Goal: Transaction & Acquisition: Purchase product/service

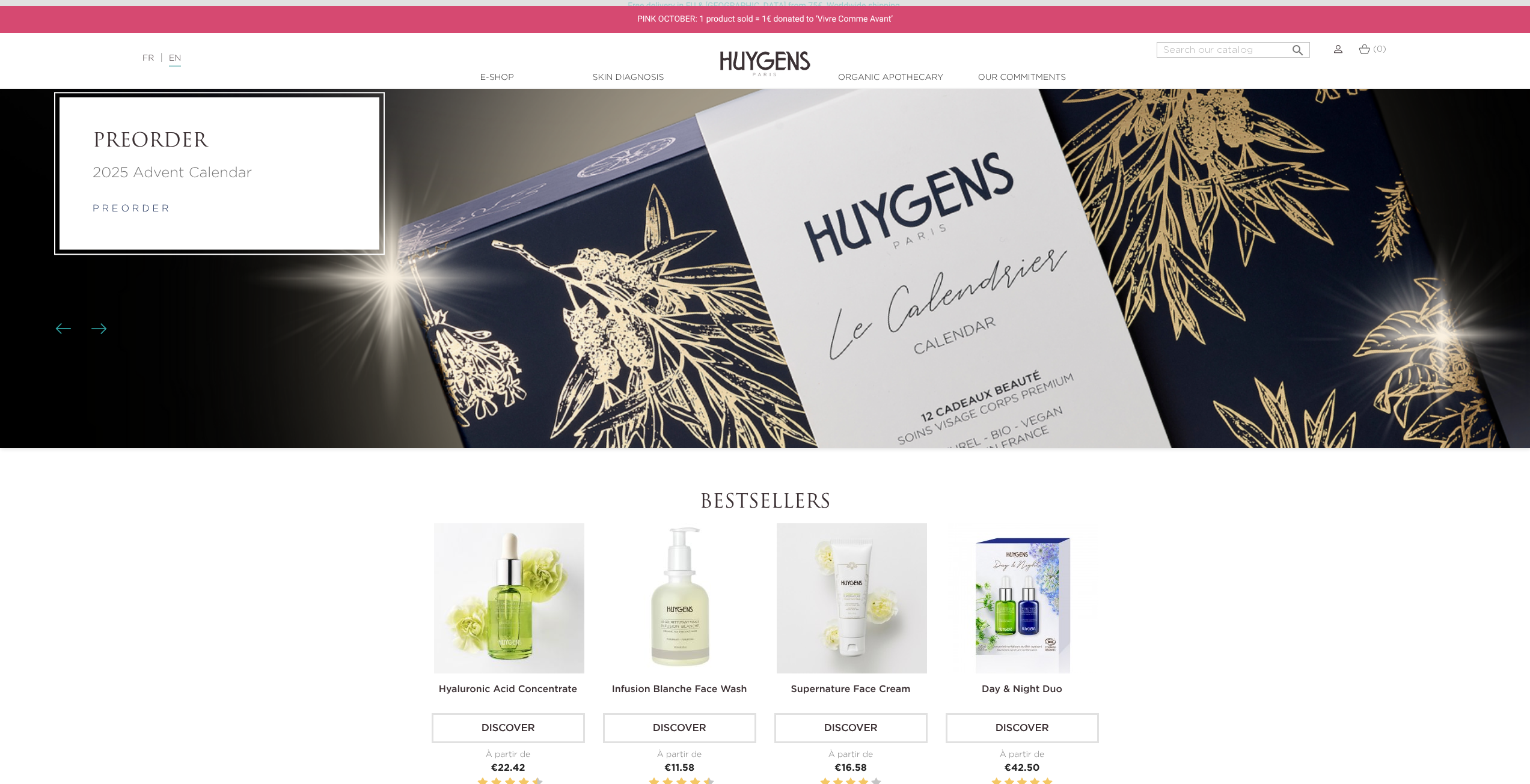
scroll to position [420, 0]
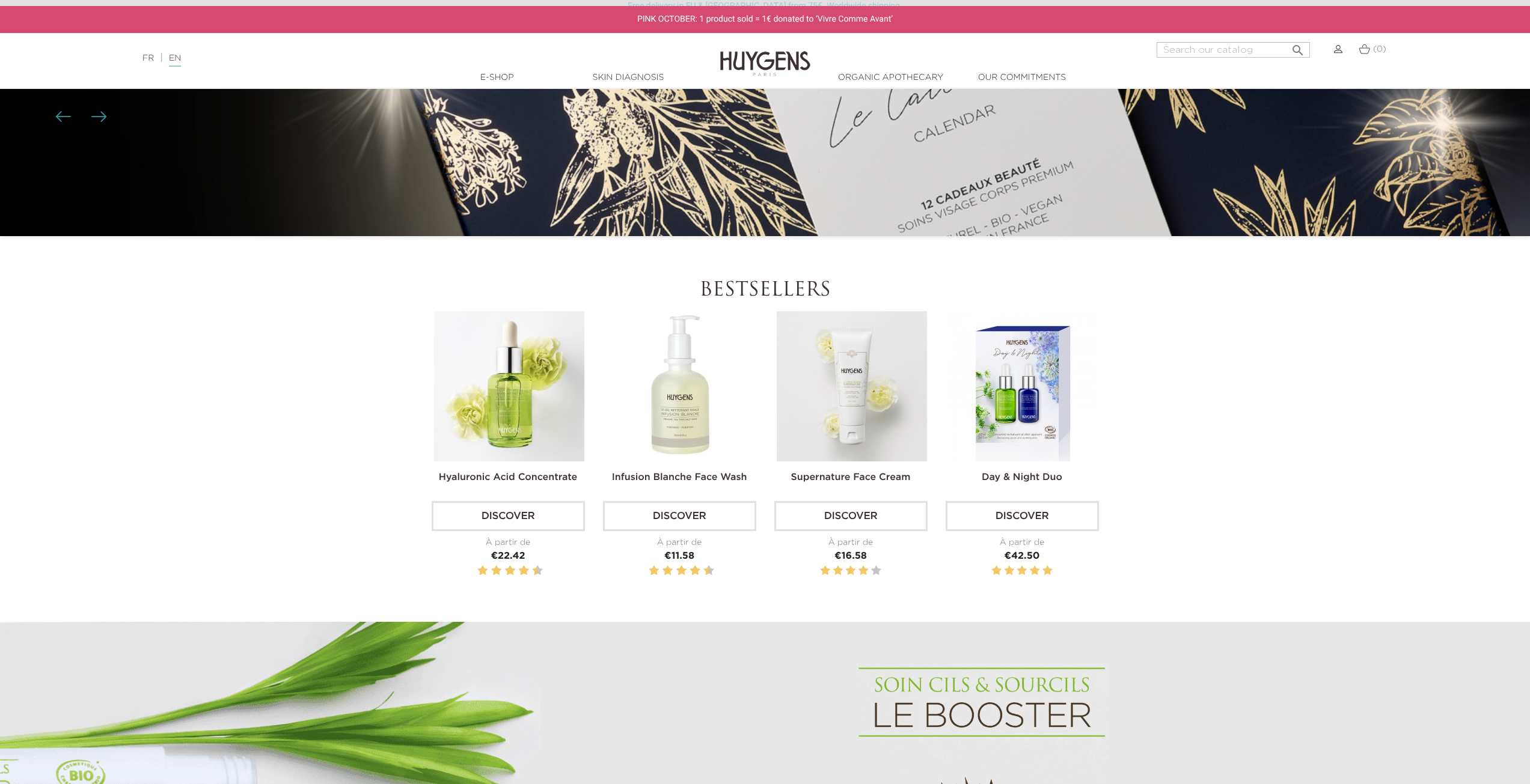
click at [840, 395] on img at bounding box center [851, 386] width 150 height 150
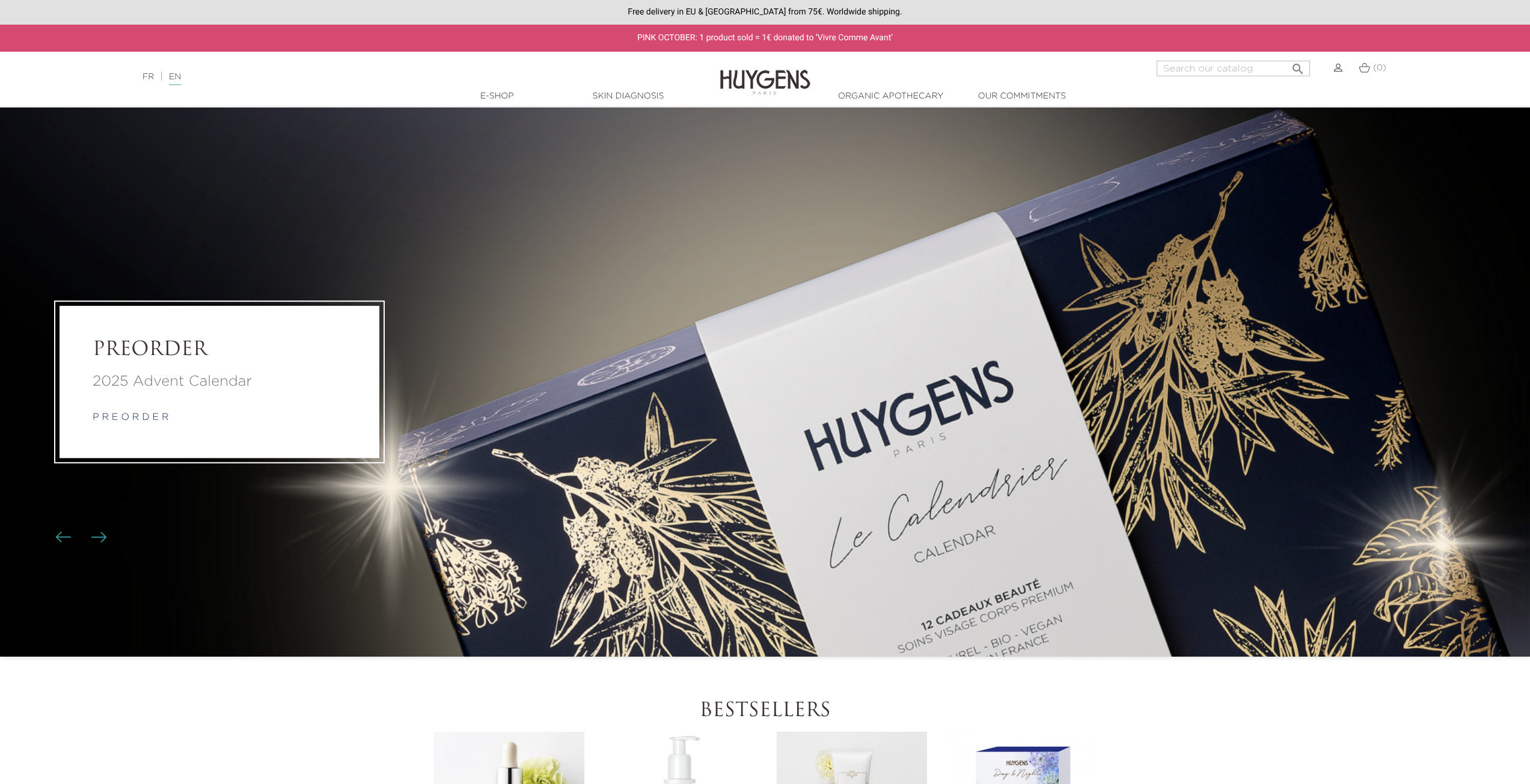
click at [762, 77] on img at bounding box center [766, 73] width 90 height 46
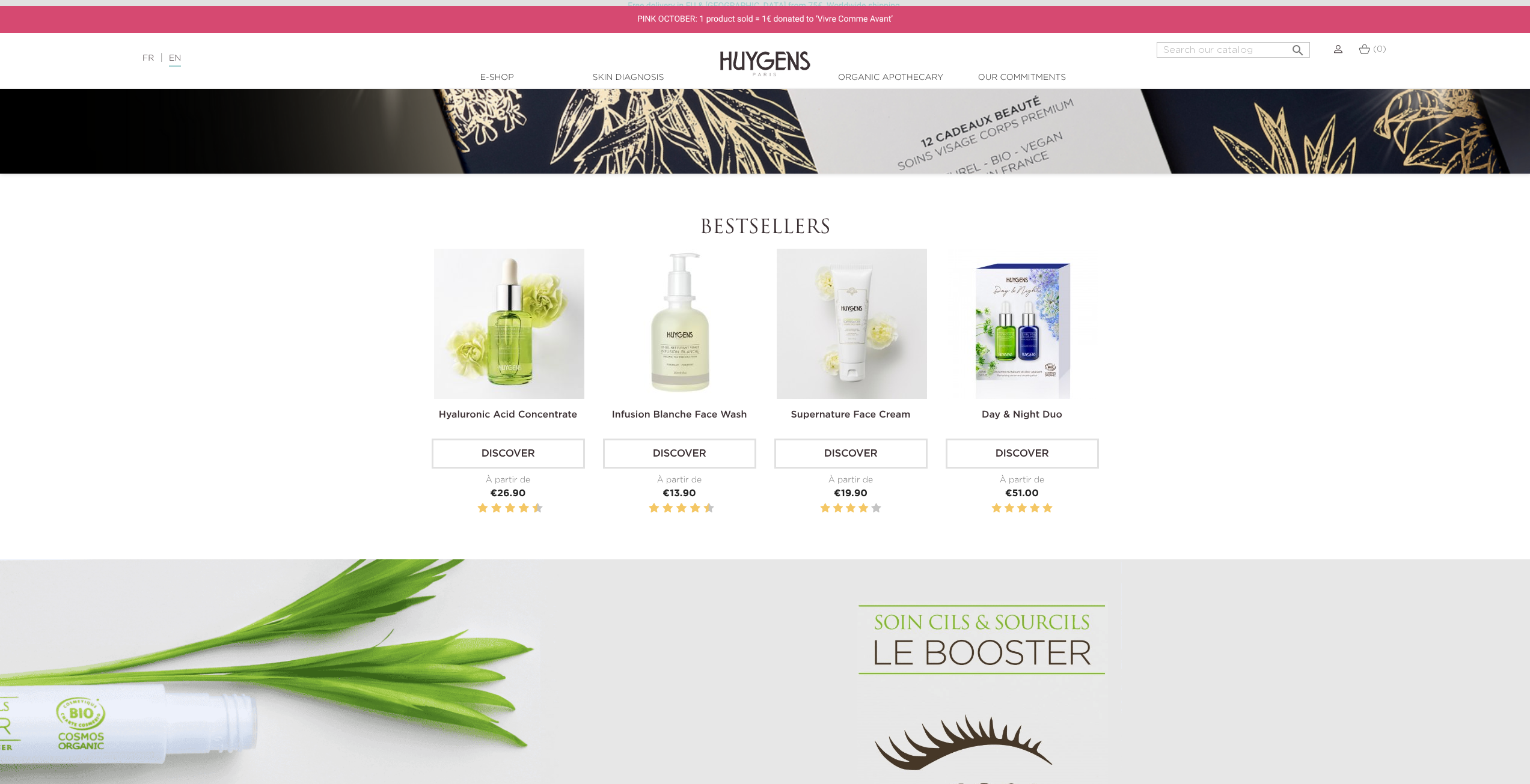
scroll to position [541, 0]
